Goal: Task Accomplishment & Management: Manage account settings

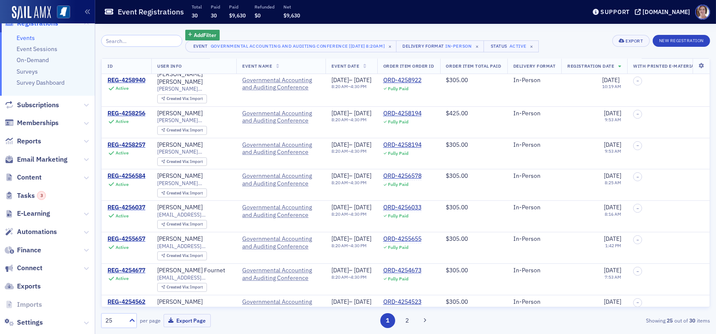
scroll to position [103, 0]
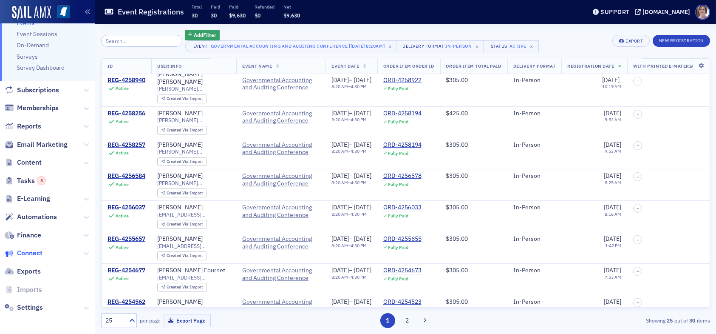
click at [35, 252] on span "Connect" at bounding box center [30, 252] width 26 height 9
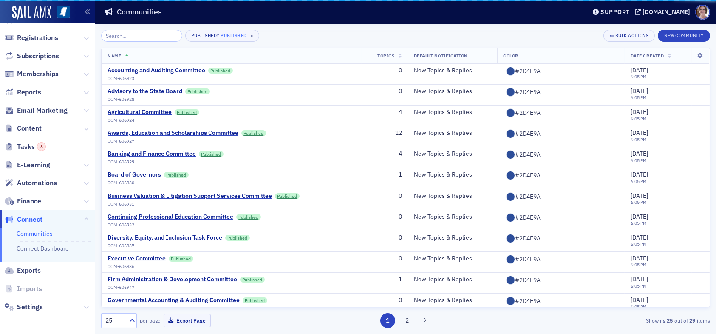
scroll to position [73, 0]
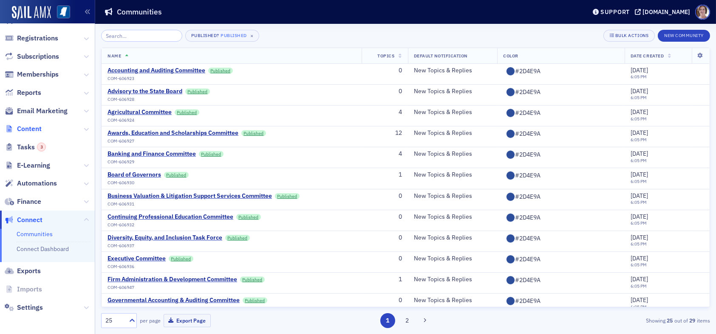
click at [36, 128] on span "Content" at bounding box center [29, 128] width 25 height 9
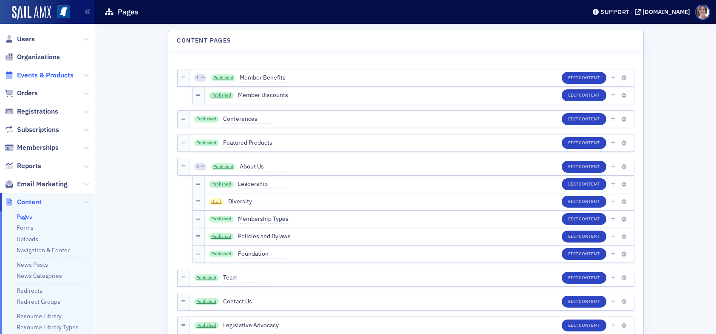
click at [39, 75] on span "Events & Products" at bounding box center [45, 75] width 57 height 9
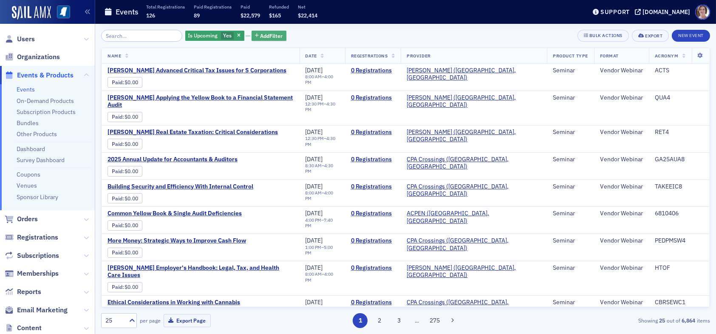
drag, startPoint x: 255, startPoint y: 34, endPoint x: 268, endPoint y: 34, distance: 12.8
click at [261, 34] on span "Add Filter" at bounding box center [272, 36] width 23 height 8
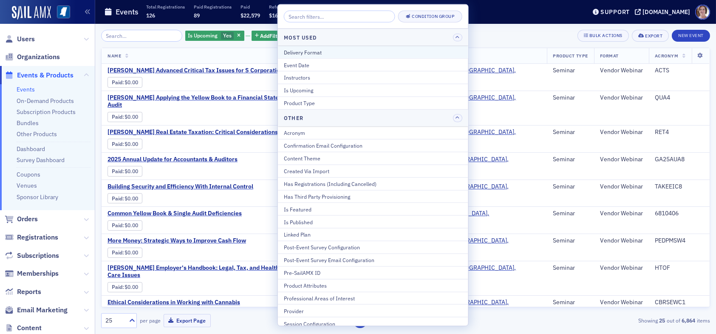
click at [322, 54] on div "Delivery Format" at bounding box center [373, 52] width 179 height 8
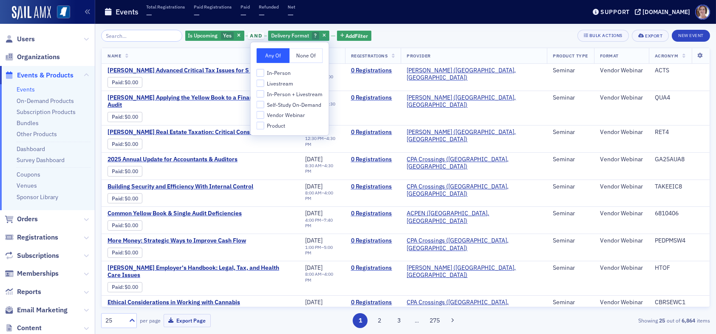
click at [284, 80] on span "Livestream" at bounding box center [280, 83] width 26 height 7
click at [264, 80] on input "Livestream" at bounding box center [261, 83] width 8 height 8
checkbox input "true"
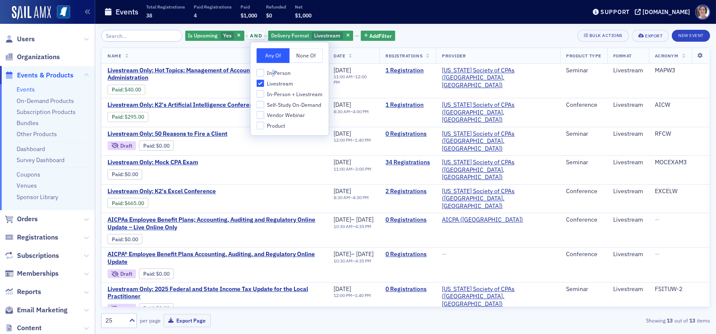
drag, startPoint x: 273, startPoint y: 69, endPoint x: 275, endPoint y: 75, distance: 6.6
click at [274, 72] on span "In-Person" at bounding box center [279, 72] width 24 height 7
click at [264, 71] on label "In-Person" at bounding box center [290, 73] width 66 height 8
click at [264, 71] on input "In-Person" at bounding box center [261, 73] width 8 height 8
checkbox input "true"
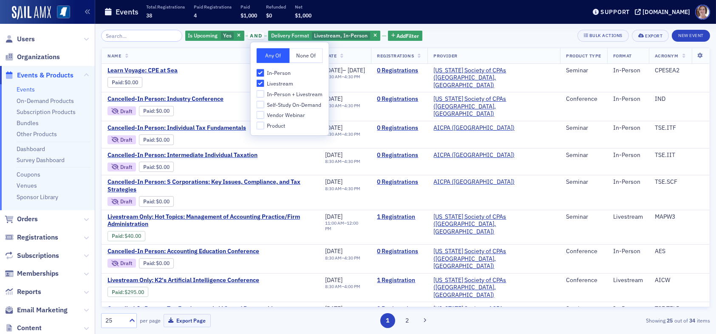
drag, startPoint x: 268, startPoint y: 91, endPoint x: 273, endPoint y: 96, distance: 7.2
click at [269, 91] on span "In-Person + Livestream" at bounding box center [295, 94] width 56 height 7
click at [264, 91] on input "In-Person + Livestream" at bounding box center [261, 94] width 8 height 8
checkbox input "true"
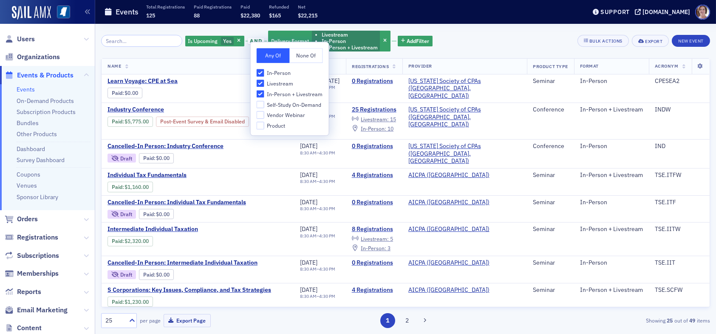
click at [473, 34] on div "Is Upcoming Yes and Delivery Format Livestream In-Person In-Person + Livestream…" at bounding box center [405, 41] width 609 height 23
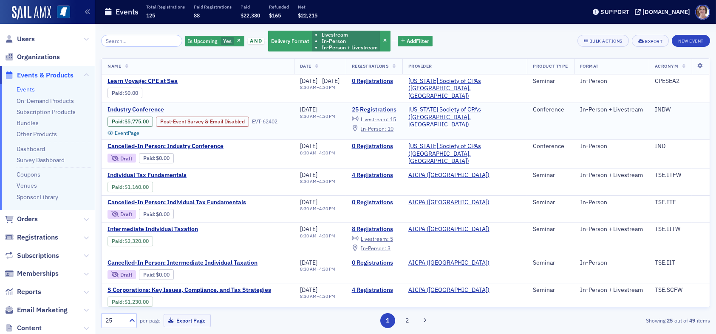
click at [142, 106] on span "Industry Conference" at bounding box center [179, 110] width 143 height 8
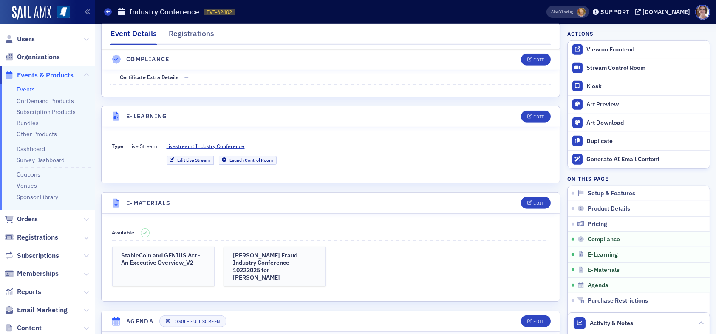
scroll to position [1658, 0]
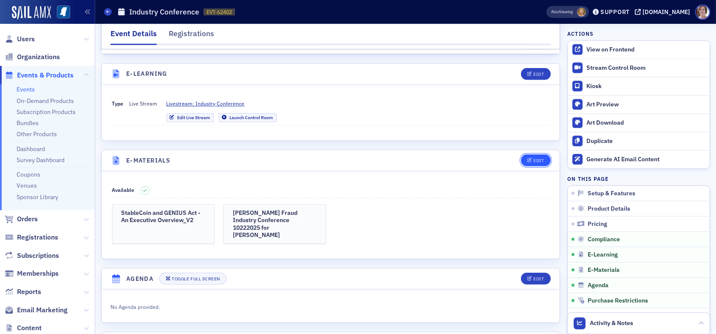
click at [528, 158] on icon "button" at bounding box center [530, 160] width 5 height 5
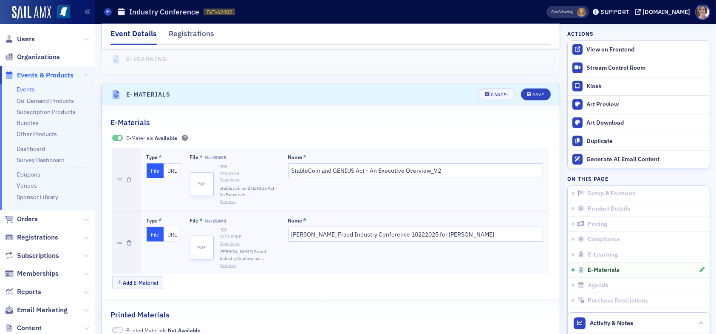
scroll to position [1735, 0]
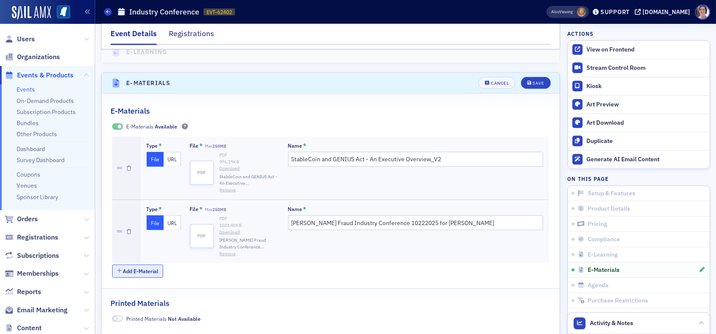
click at [139, 264] on button "Add E-Material" at bounding box center [137, 270] width 51 height 13
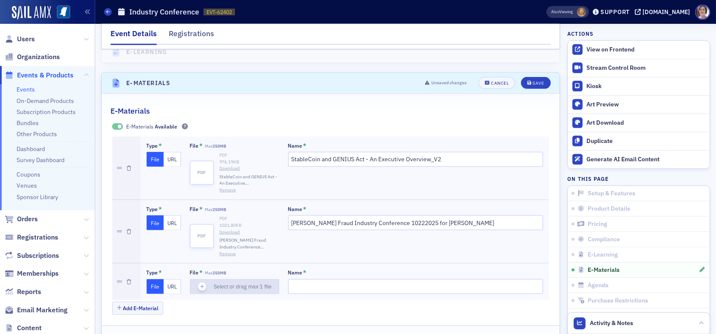
click at [202, 283] on icon "button" at bounding box center [203, 287] width 8 height 8
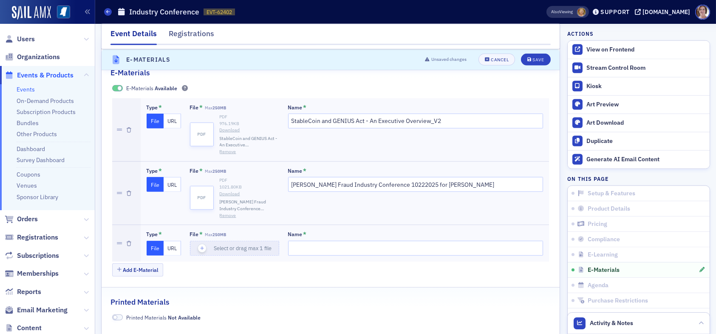
scroll to position [1820, 0]
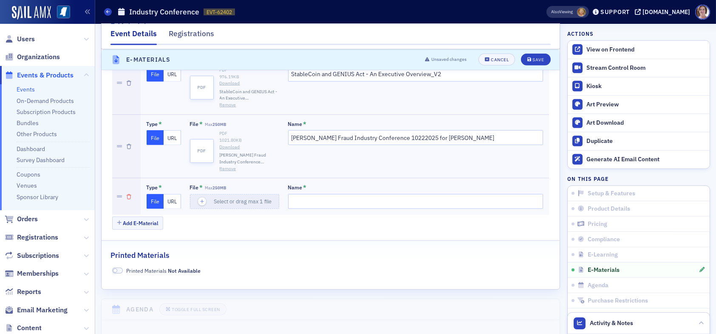
click at [130, 194] on icon "button" at bounding box center [129, 196] width 5 height 5
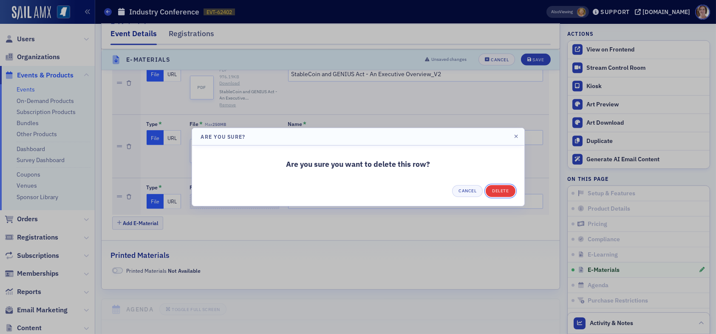
click at [505, 193] on button "Delete" at bounding box center [500, 191] width 29 height 12
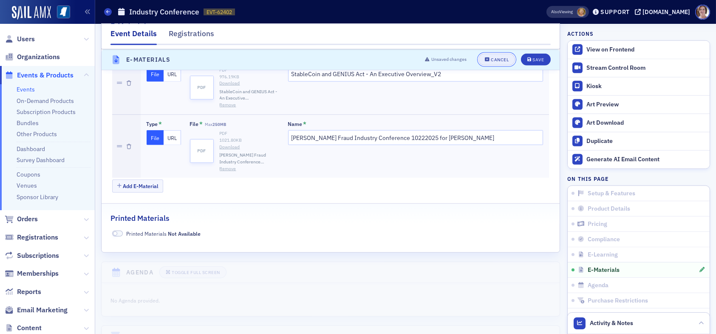
click at [491, 59] on div "Cancel" at bounding box center [500, 59] width 18 height 5
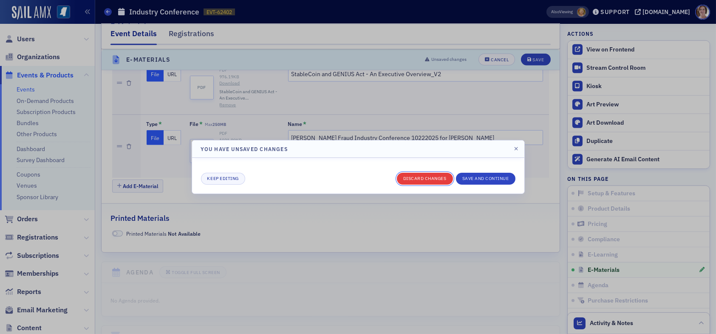
click at [434, 178] on button "Discard changes" at bounding box center [425, 179] width 56 height 12
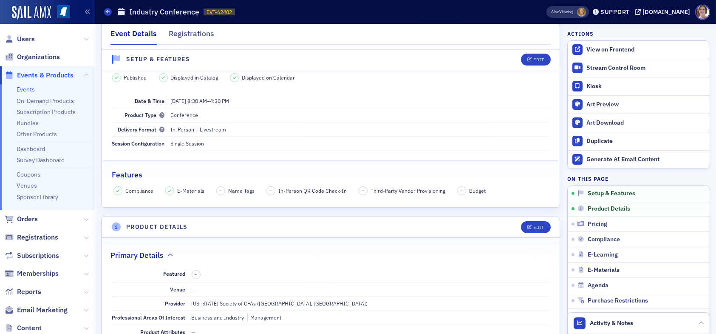
scroll to position [0, 0]
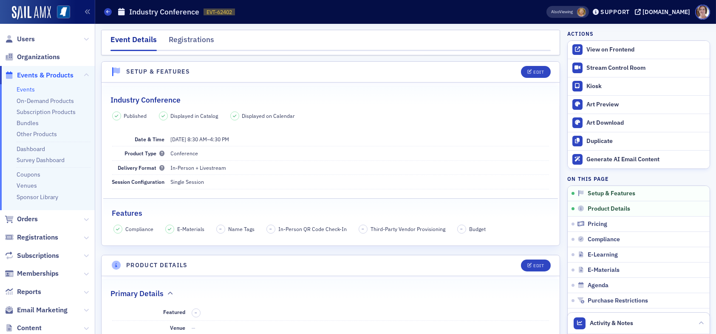
click at [24, 91] on link "Events" at bounding box center [26, 89] width 18 height 8
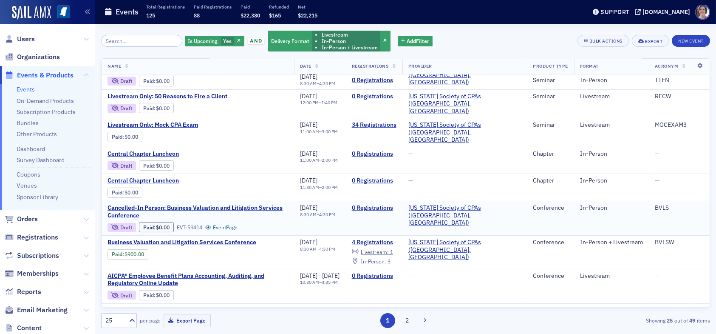
scroll to position [511, 0]
click at [315, 211] on td "[DATE] 8:30 AM – 4:30 PM" at bounding box center [320, 218] width 52 height 34
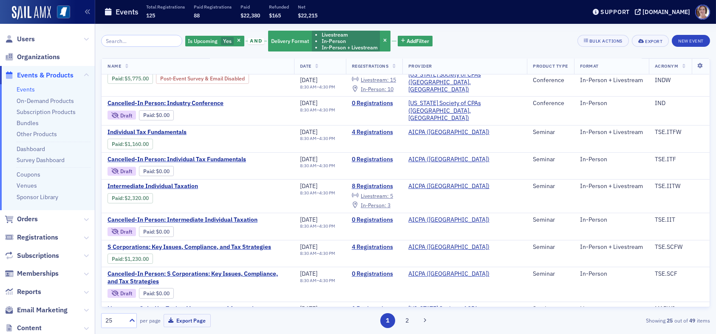
scroll to position [0, 0]
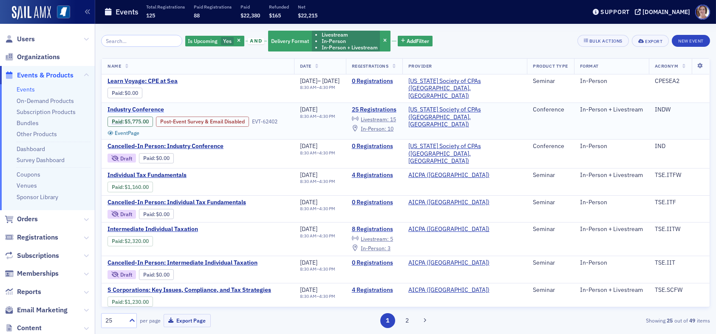
click at [154, 108] on span "Industry Conference" at bounding box center [179, 110] width 143 height 8
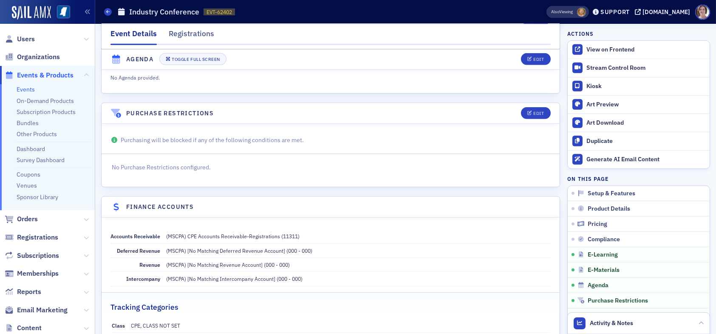
scroll to position [1981, 0]
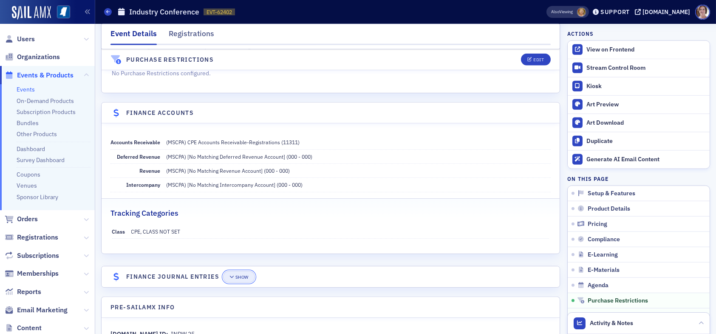
click at [249, 271] on button "Show" at bounding box center [239, 277] width 32 height 12
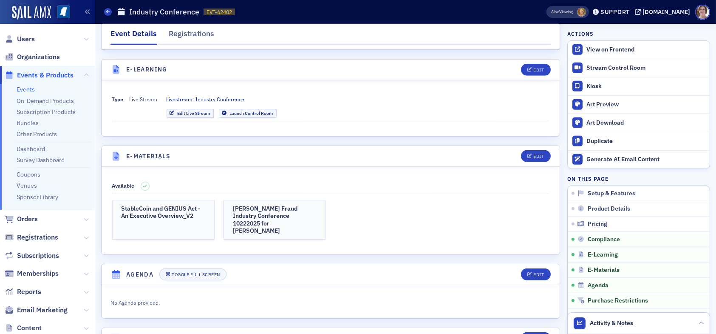
scroll to position [1660, 0]
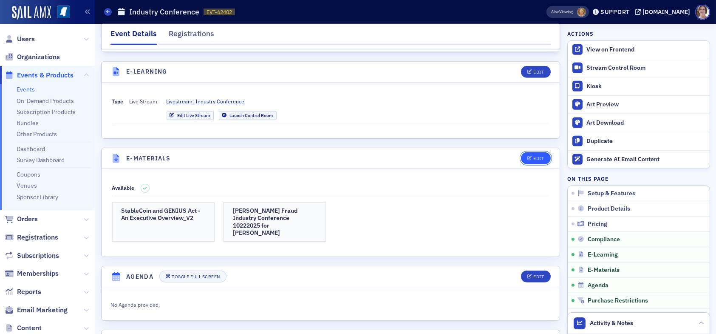
click at [540, 152] on button "Edit" at bounding box center [535, 158] width 29 height 12
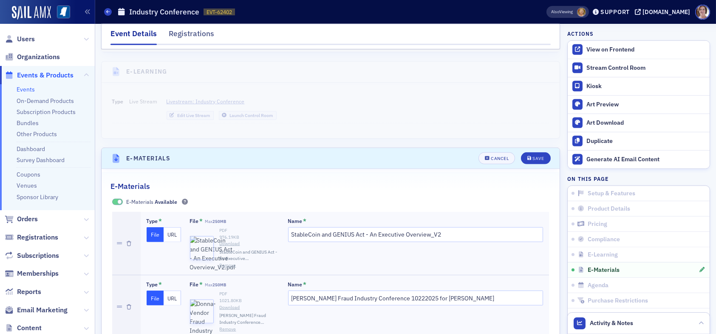
scroll to position [1735, 0]
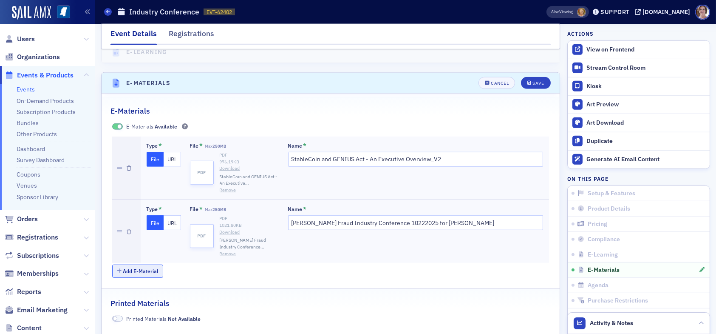
click at [148, 264] on button "Add E-Material" at bounding box center [137, 270] width 51 height 13
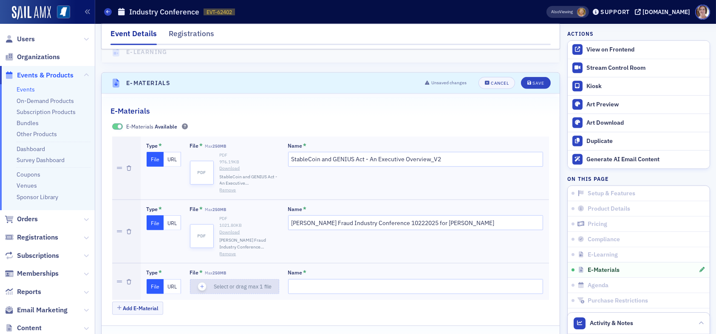
click at [201, 283] on icon "button" at bounding box center [203, 287] width 8 height 8
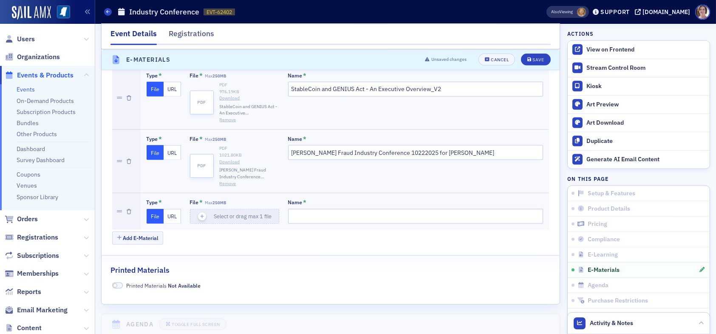
scroll to position [1820, 0]
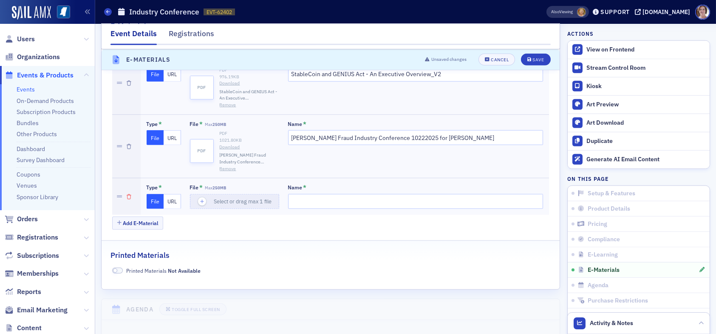
click at [129, 194] on icon "button" at bounding box center [129, 196] width 5 height 5
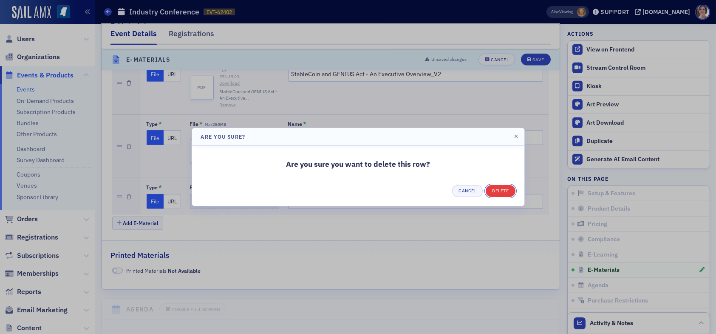
click at [495, 190] on button "Delete" at bounding box center [500, 191] width 29 height 12
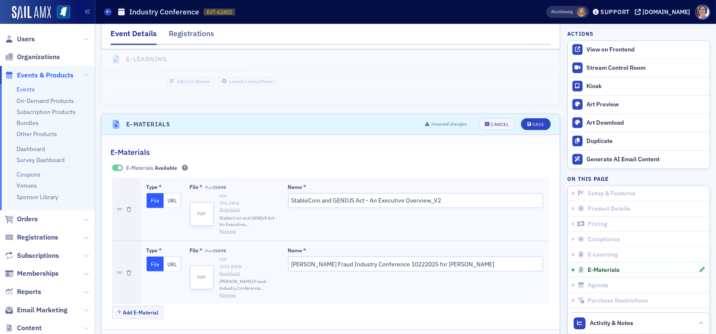
scroll to position [1693, 0]
click at [533, 123] on div "Save" at bounding box center [538, 125] width 11 height 5
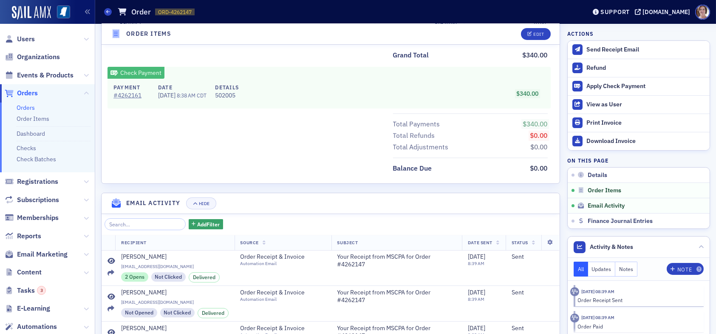
scroll to position [425, 0]
